Goal: Information Seeking & Learning: Learn about a topic

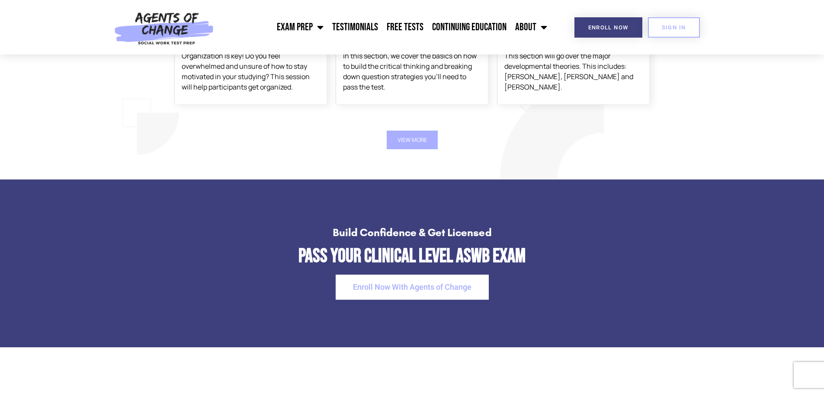
scroll to position [1600, 0]
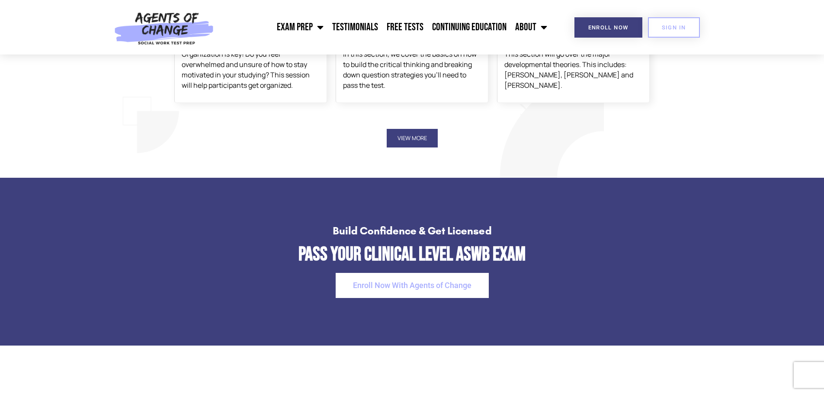
click at [406, 131] on button "View More" at bounding box center [412, 138] width 51 height 19
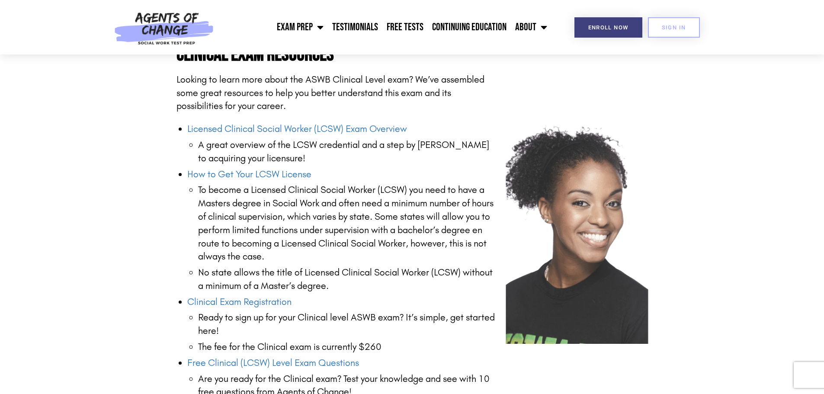
scroll to position [995, 0]
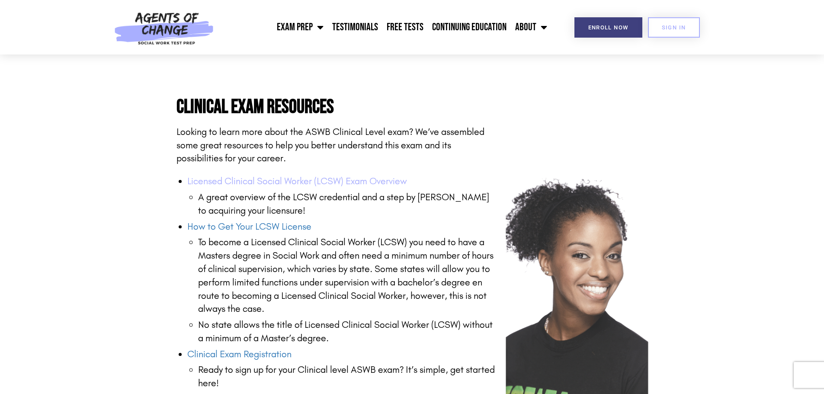
click at [390, 183] on link "Licensed Clinical Social Worker (LCSW) Exam Overview" at bounding box center [297, 181] width 220 height 11
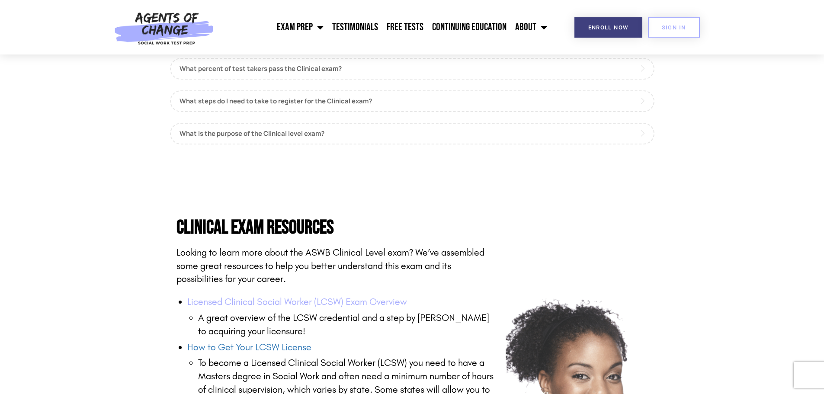
scroll to position [865, 0]
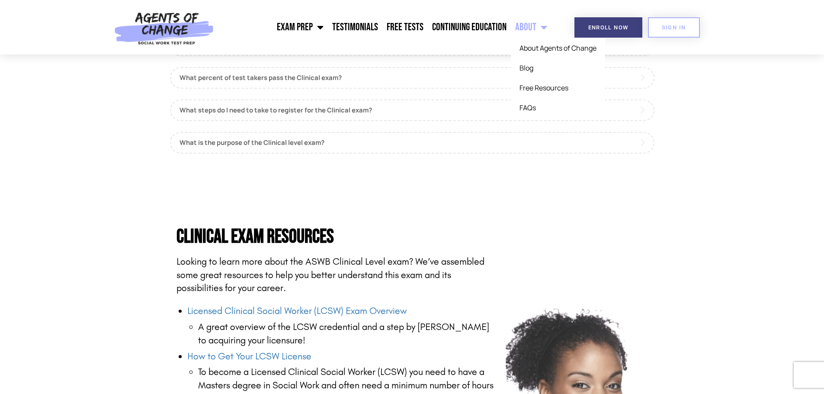
click at [535, 31] on link "About" at bounding box center [531, 27] width 41 height 22
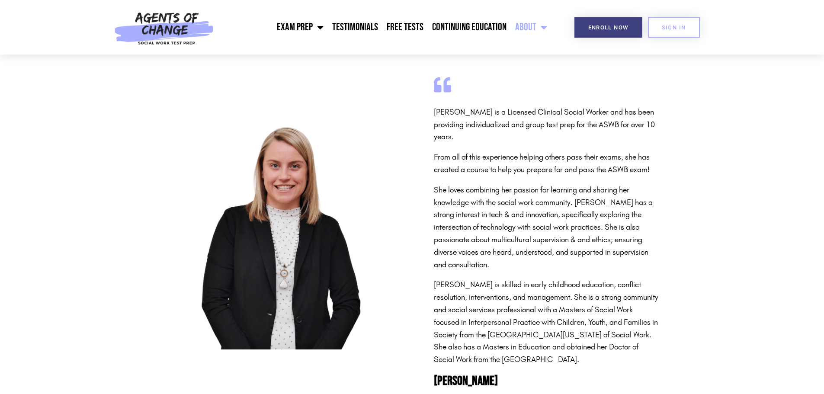
click at [535, 31] on link "About" at bounding box center [531, 27] width 41 height 22
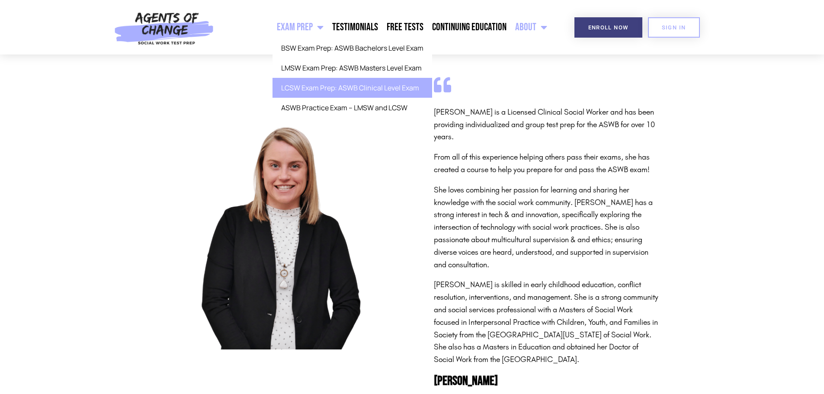
click at [323, 91] on link "LCSW Exam Prep: ASWB Clinical Level Exam" at bounding box center [352, 88] width 160 height 20
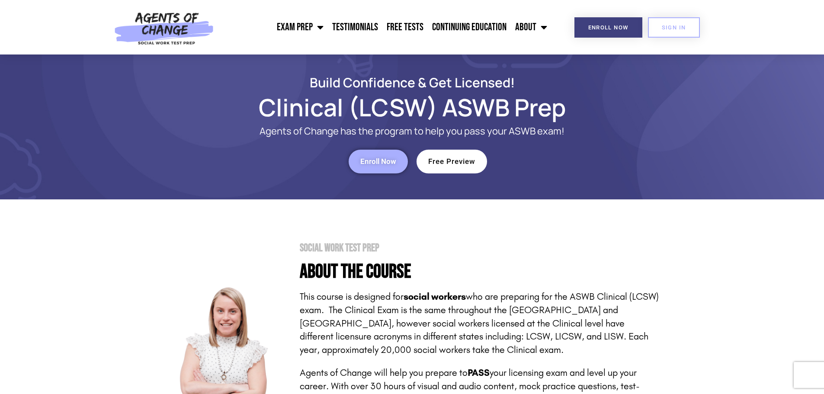
click at [362, 161] on span "Enroll Now" at bounding box center [378, 161] width 36 height 7
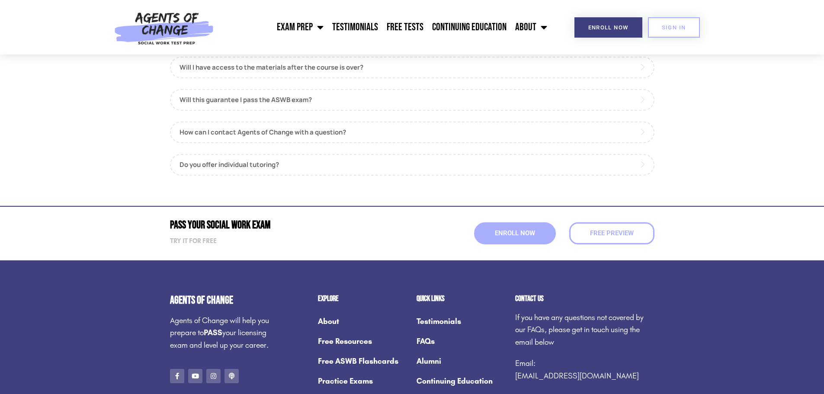
scroll to position [1124, 0]
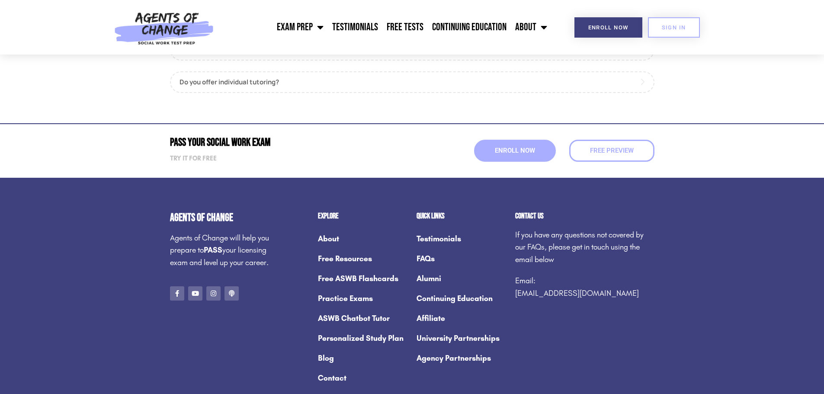
click at [352, 319] on link "ASWB Chatbot Tutor" at bounding box center [363, 318] width 90 height 20
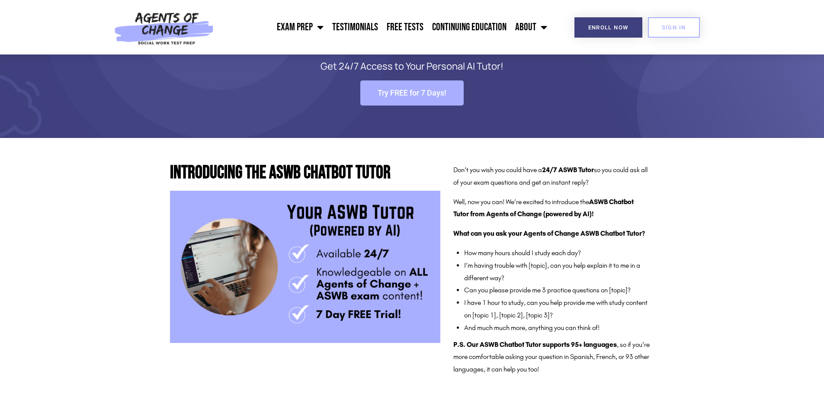
scroll to position [86, 0]
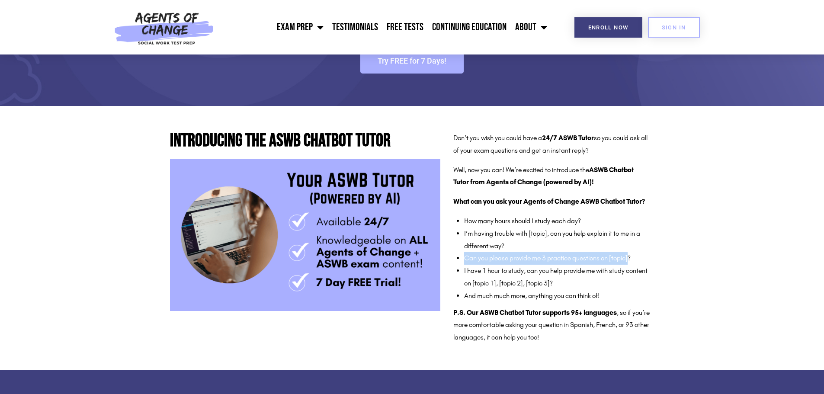
drag, startPoint x: 463, startPoint y: 258, endPoint x: 632, endPoint y: 255, distance: 169.5
click at [632, 255] on div "Don’t you wish you could have a 24/7 ASWB Tutor so you could ask all of your ex…" at bounding box center [551, 238] width 196 height 212
copy li "Can you please provide me 3 practice questions on [topic]"
